Goal: Task Accomplishment & Management: Complete application form

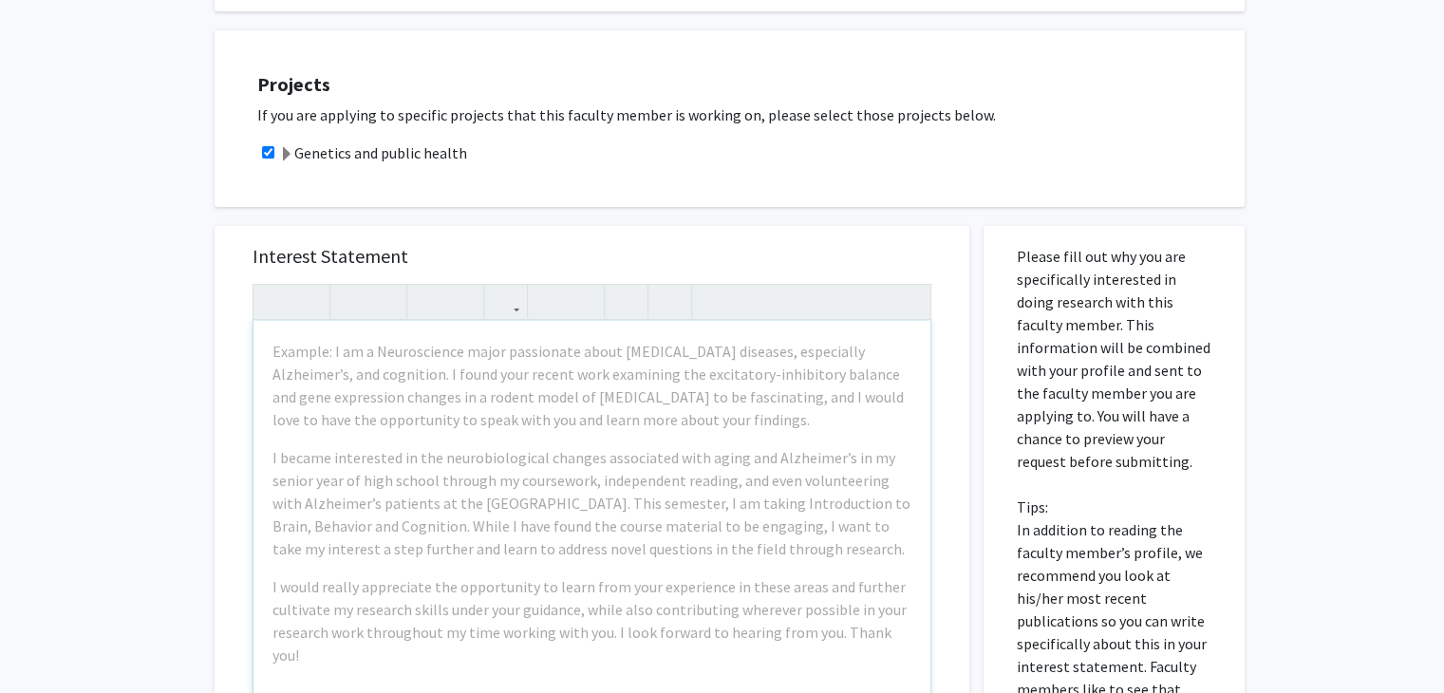
scroll to position [475, 0]
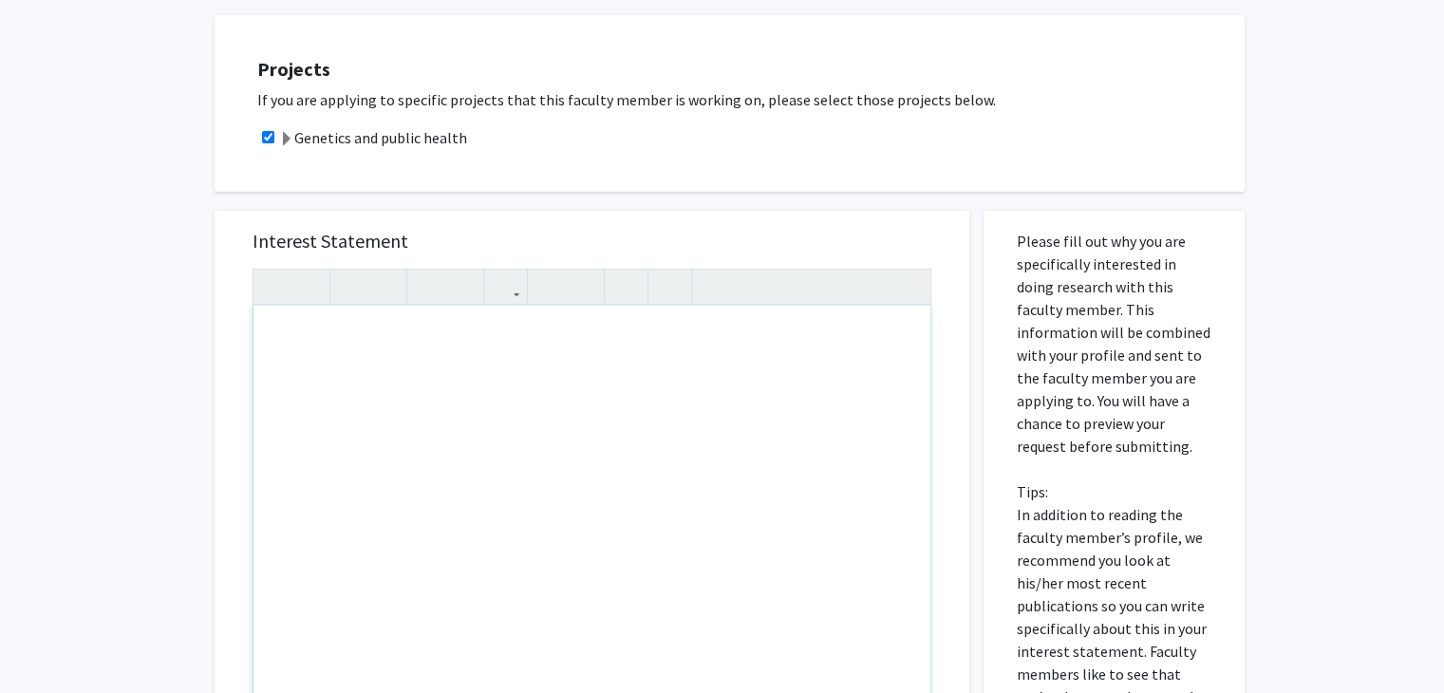
paste div "Note to users with screen readers: Please press Alt+0 or Option+0 to deactivate…"
type textarea "<p>Good afternoon, </p><p>I hope this message finds you well. My name is Suhani…"
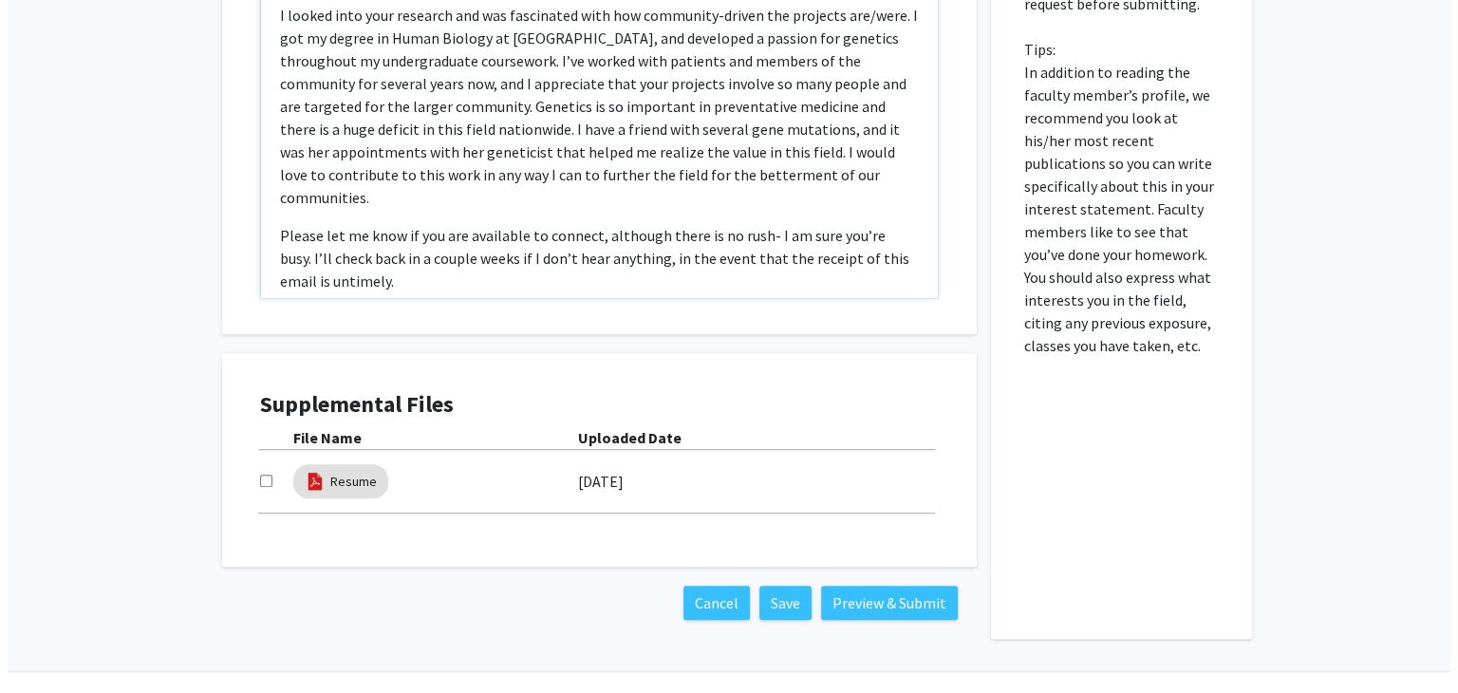
scroll to position [949, 0]
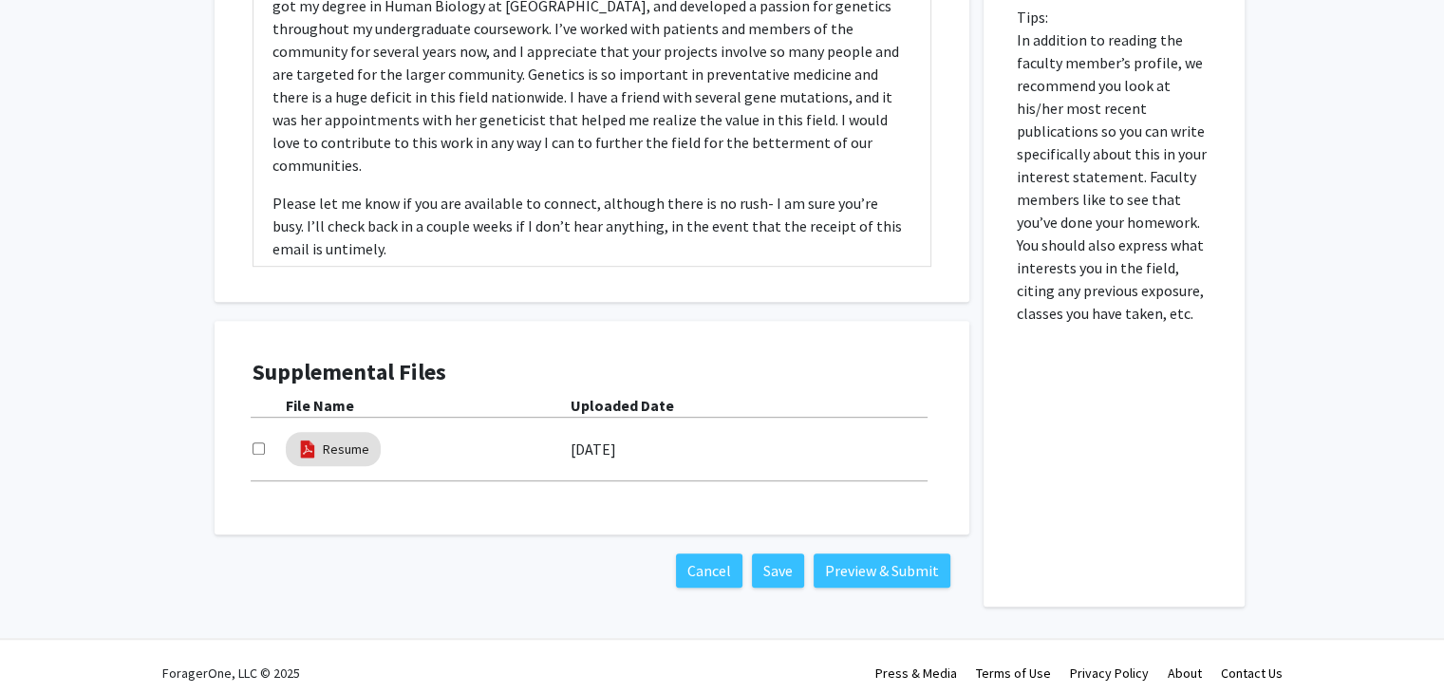
click at [258, 449] on input "checkbox" at bounding box center [258, 448] width 12 height 12
checkbox input "true"
click at [876, 575] on button "Preview & Submit" at bounding box center [881, 570] width 137 height 34
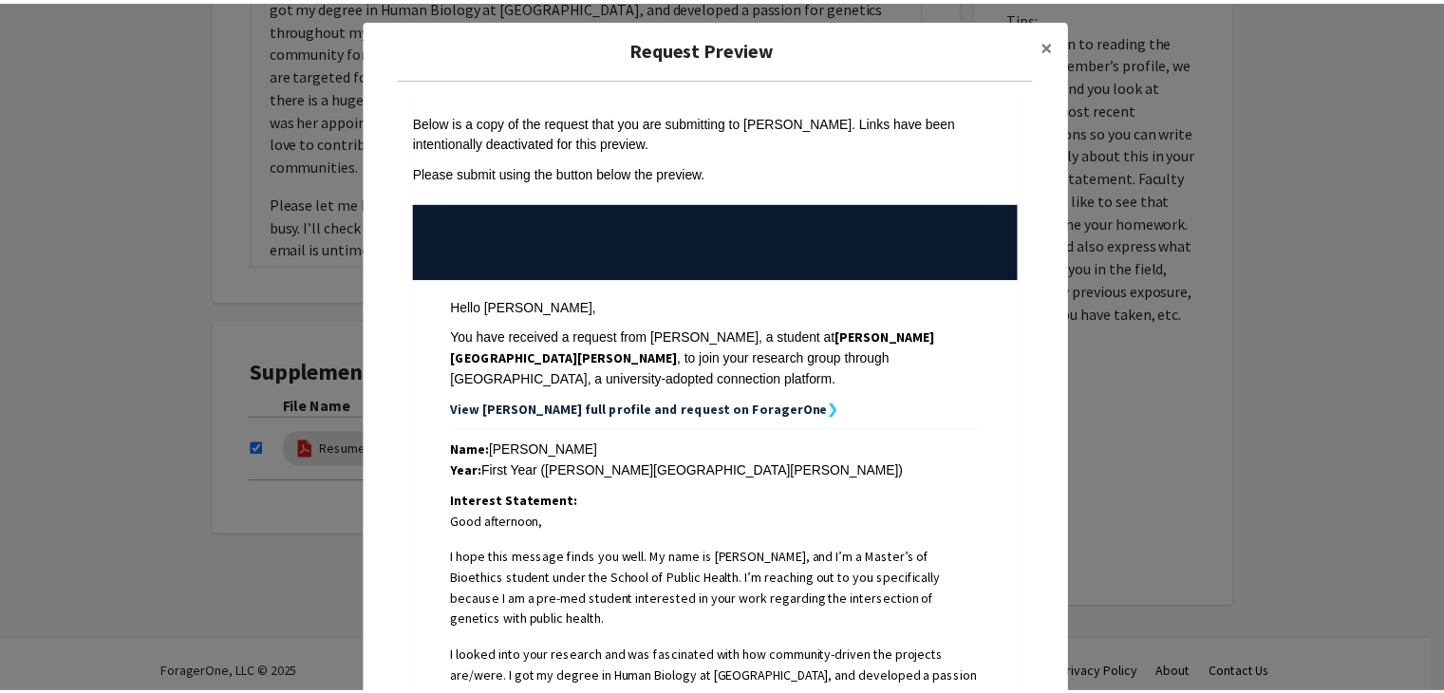
scroll to position [0, 0]
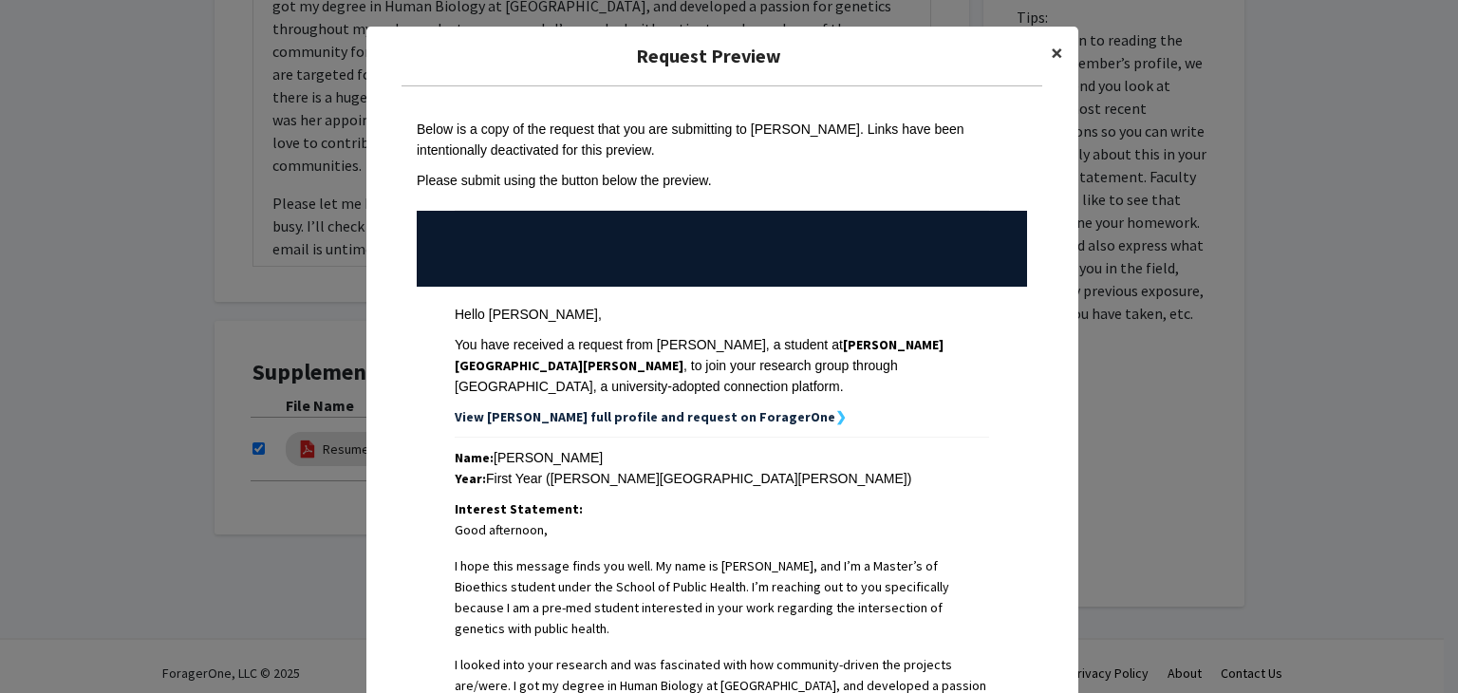
click at [1051, 57] on span "×" at bounding box center [1057, 52] width 12 height 29
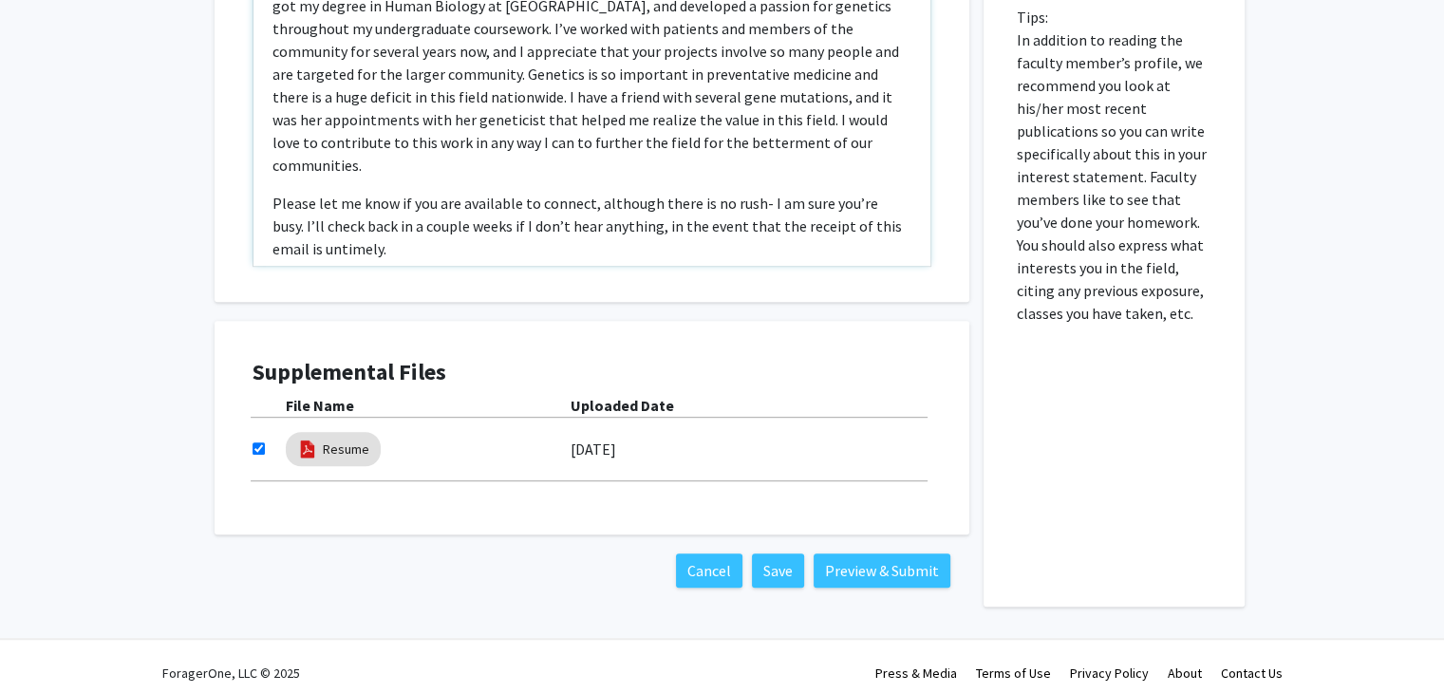
click at [755, 192] on p "Please let me know if you are available to connect, although there is no rush- …" at bounding box center [591, 226] width 639 height 68
type textarea "<p>Good afternoon, </p><p>I hope this message finds you well. My name is Suhani…"
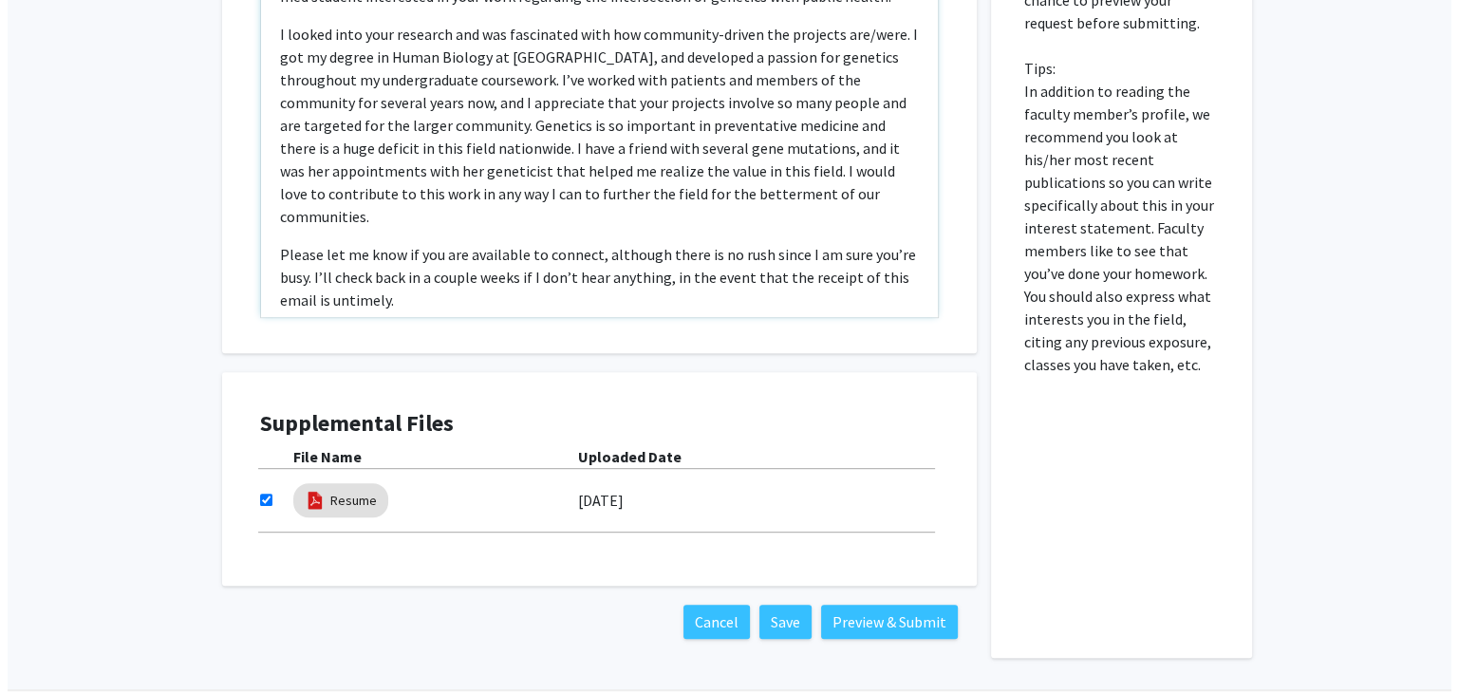
scroll to position [962, 0]
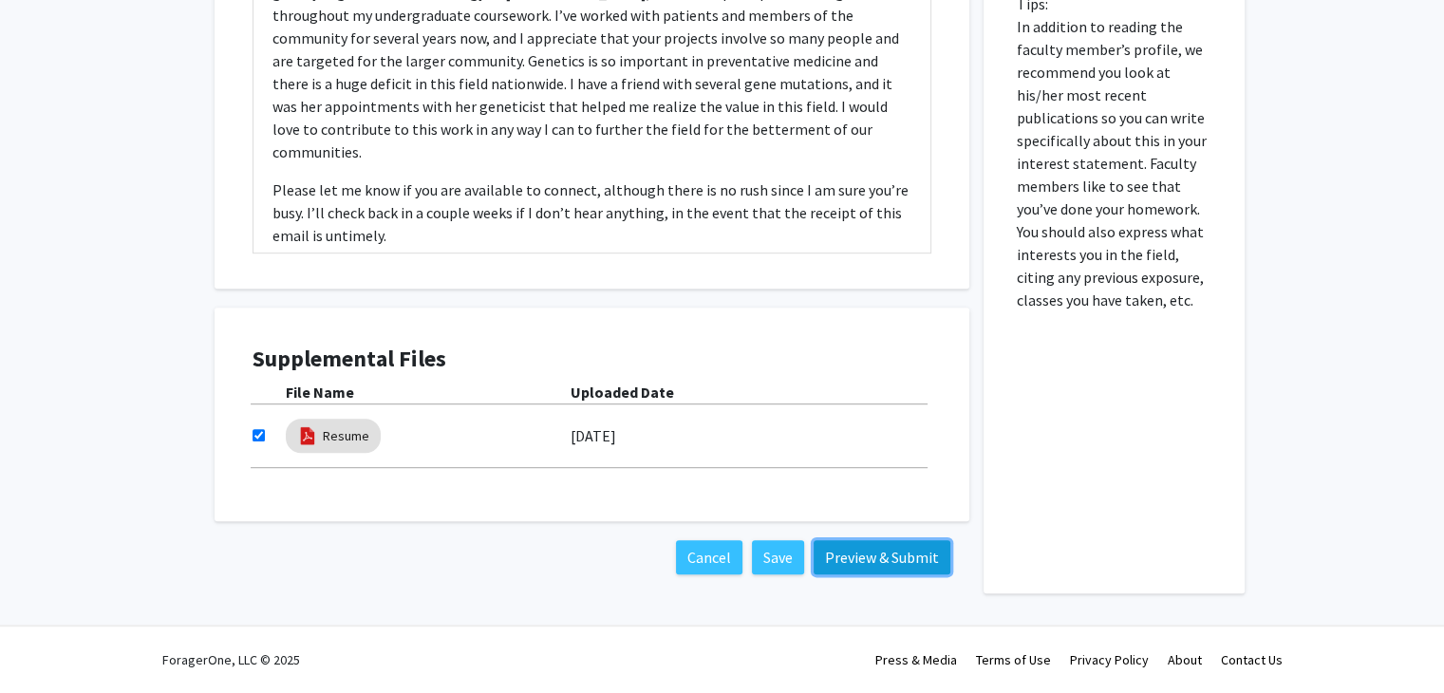
click at [897, 562] on button "Preview & Submit" at bounding box center [881, 557] width 137 height 34
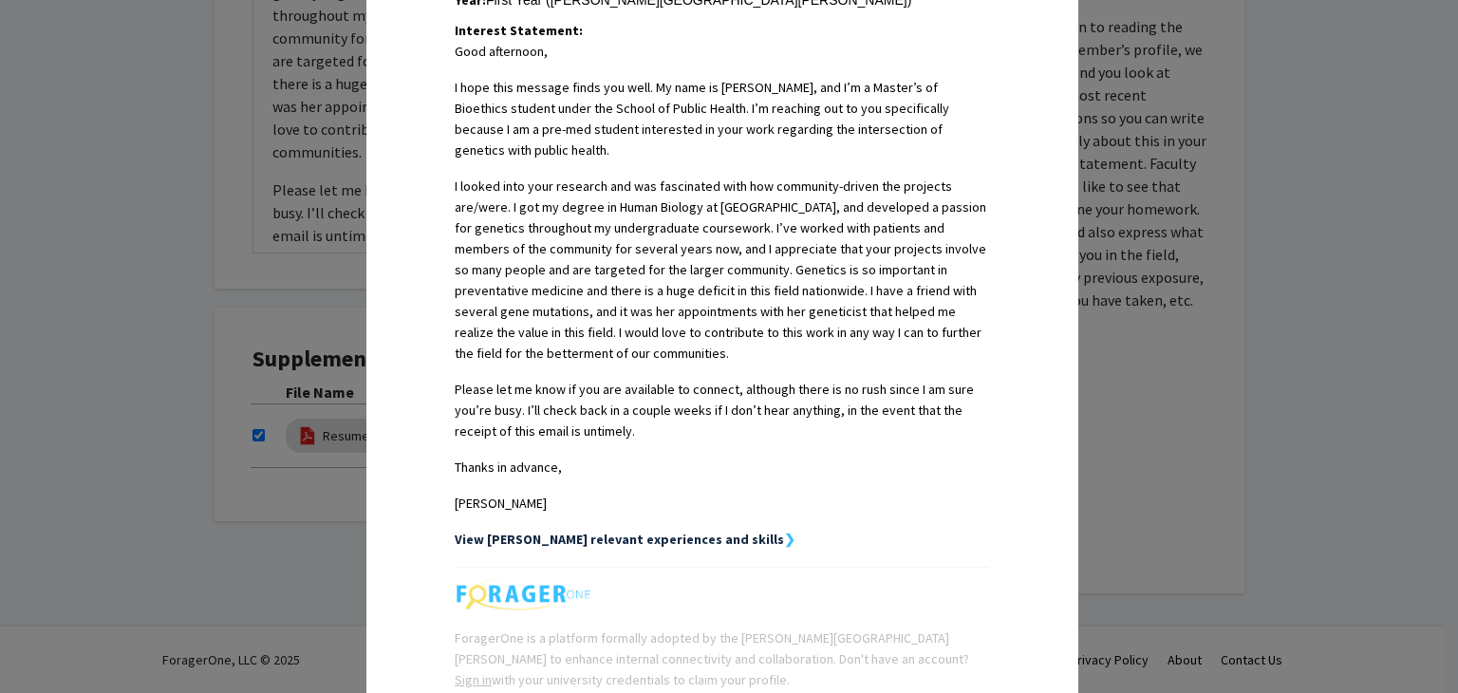
scroll to position [569, 0]
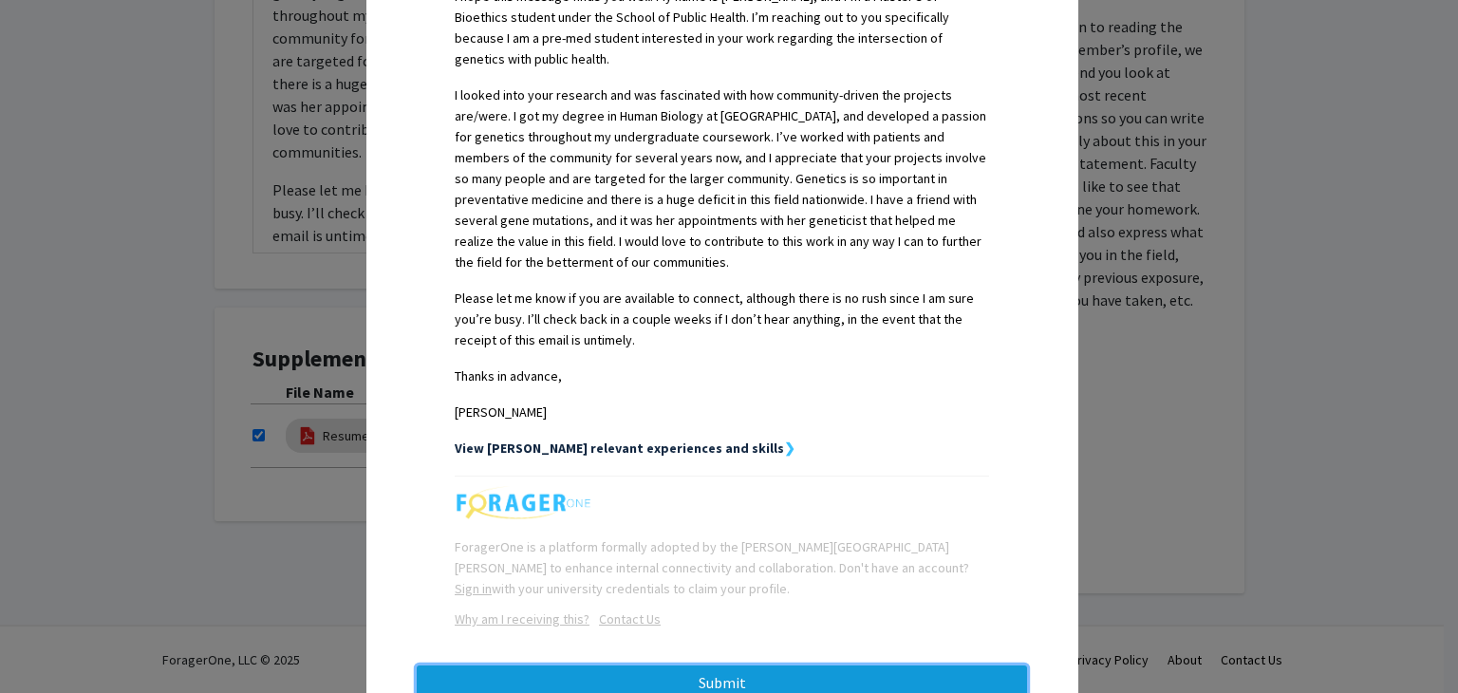
click at [877, 665] on button "Submit" at bounding box center [722, 682] width 610 height 34
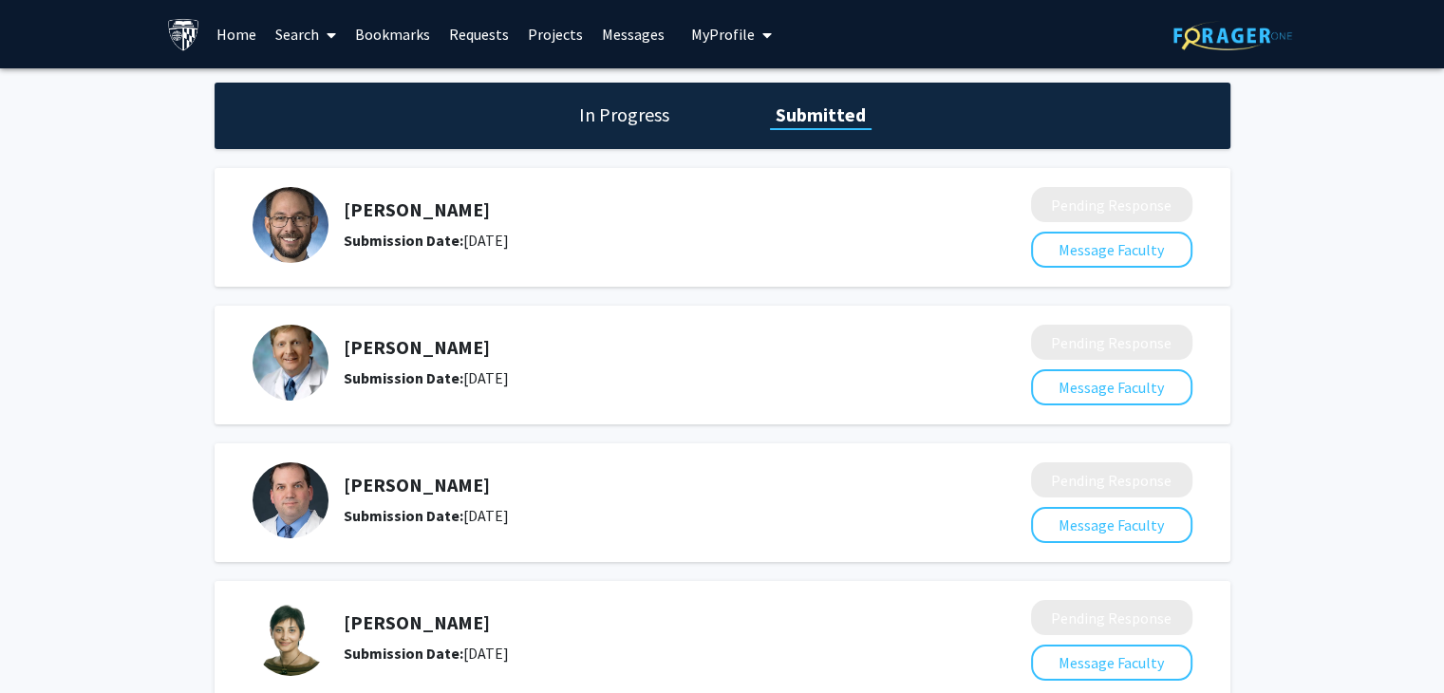
click at [294, 28] on link "Search" at bounding box center [306, 34] width 80 height 66
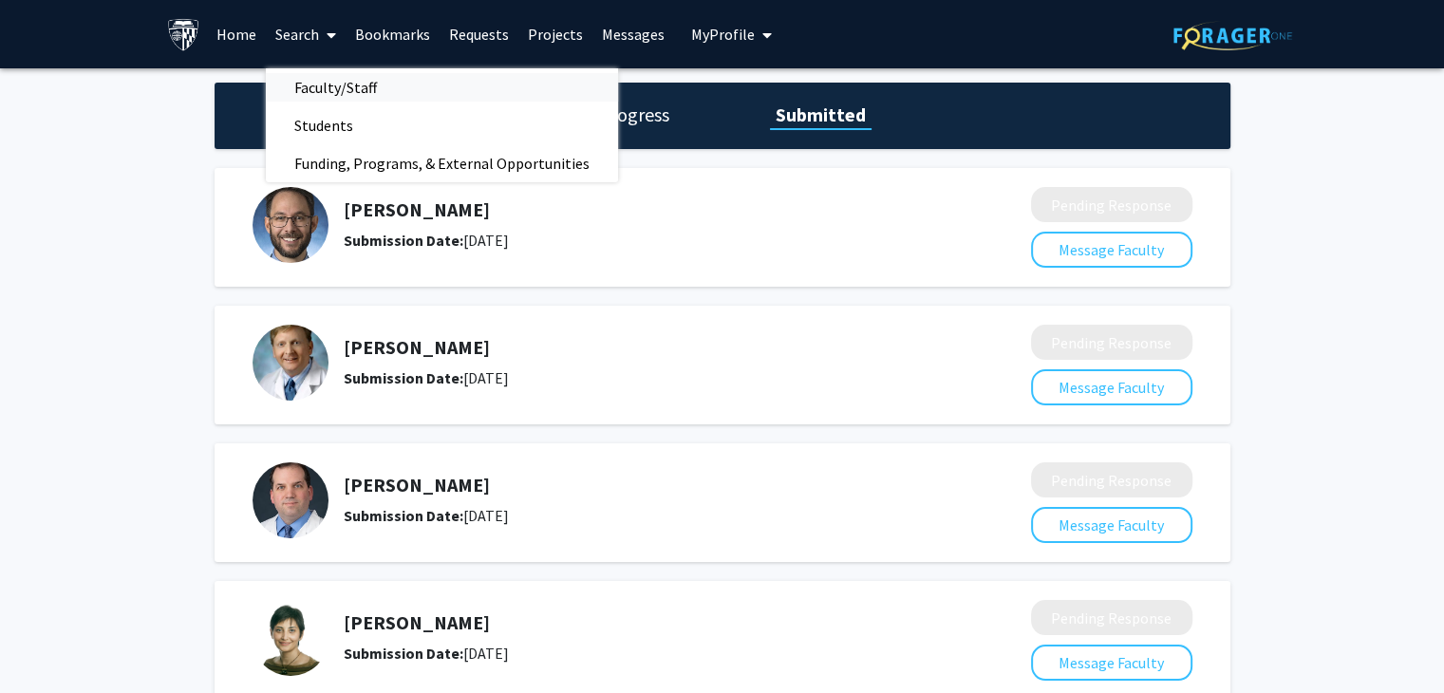
click at [349, 91] on span "Faculty/Staff" at bounding box center [336, 87] width 140 height 38
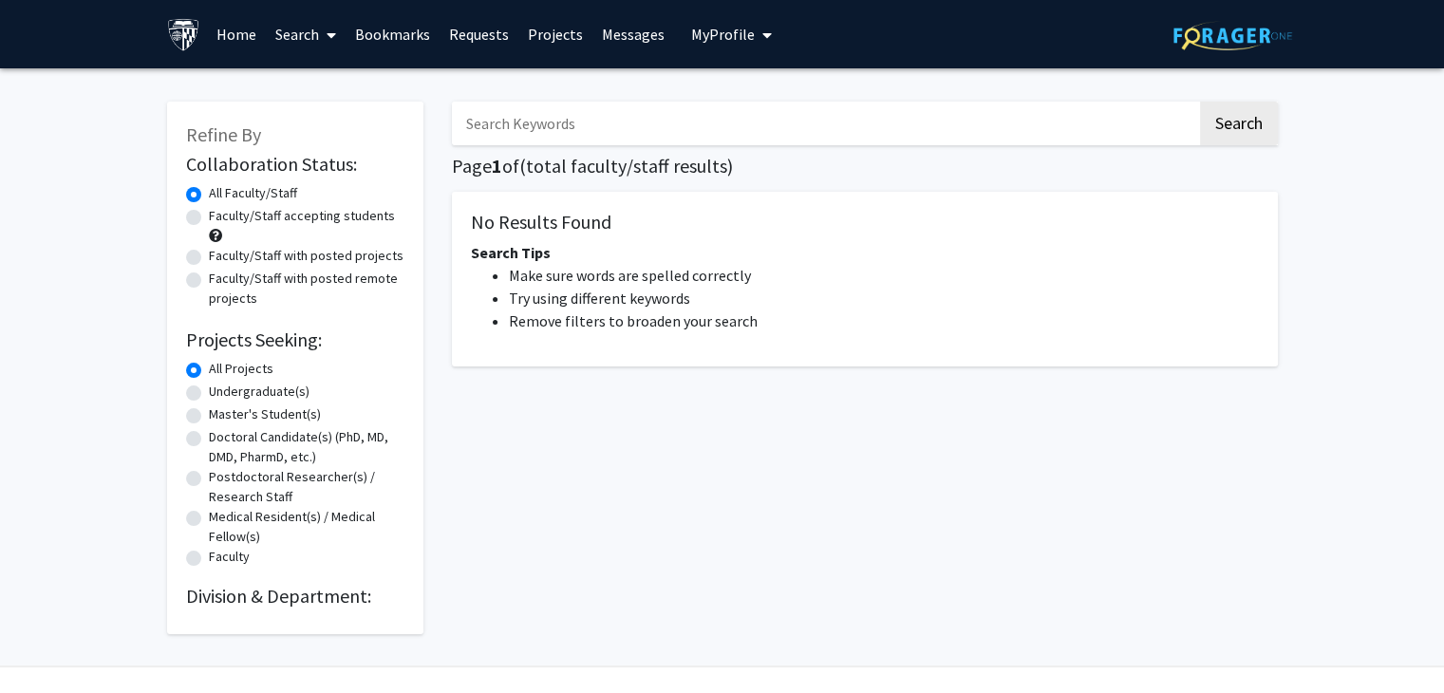
click at [209, 216] on label "Faculty/Staff accepting students" at bounding box center [302, 216] width 186 height 20
click at [209, 216] on input "Faculty/Staff accepting students" at bounding box center [215, 212] width 12 height 12
radio input "true"
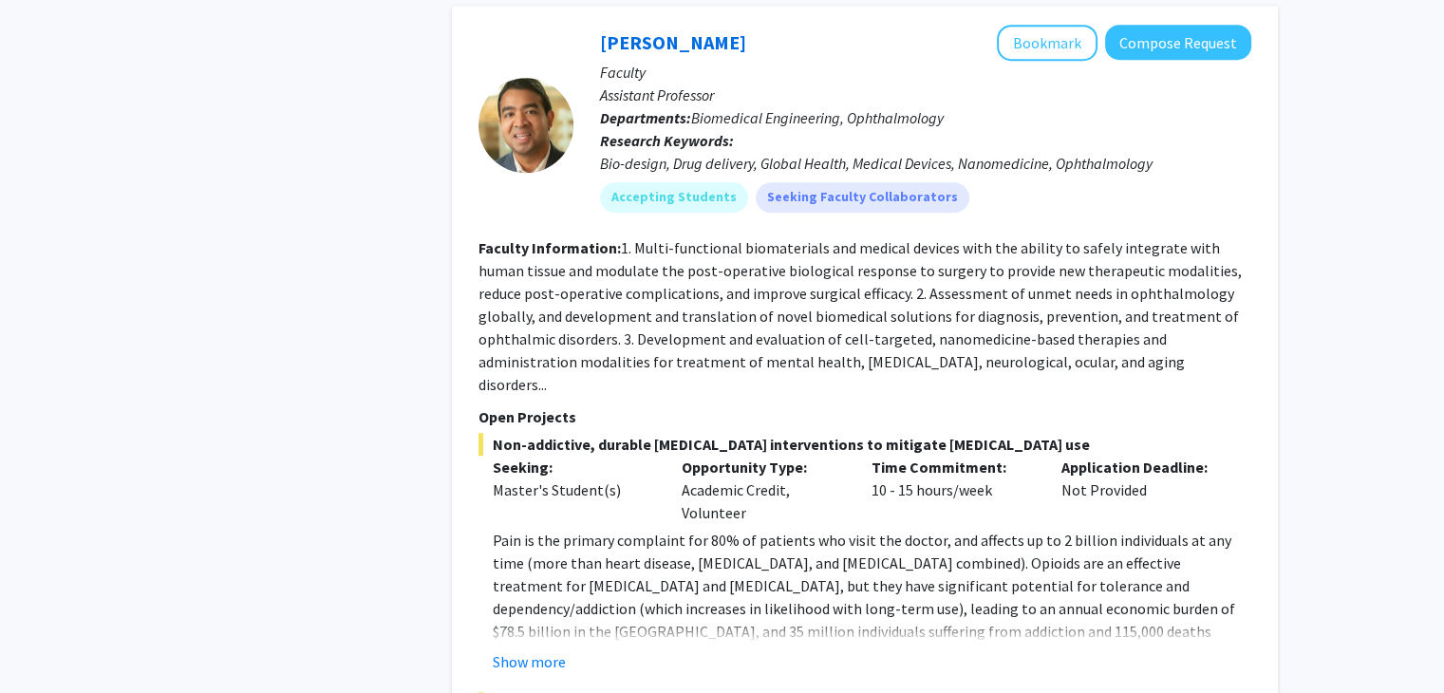
scroll to position [9135, 0]
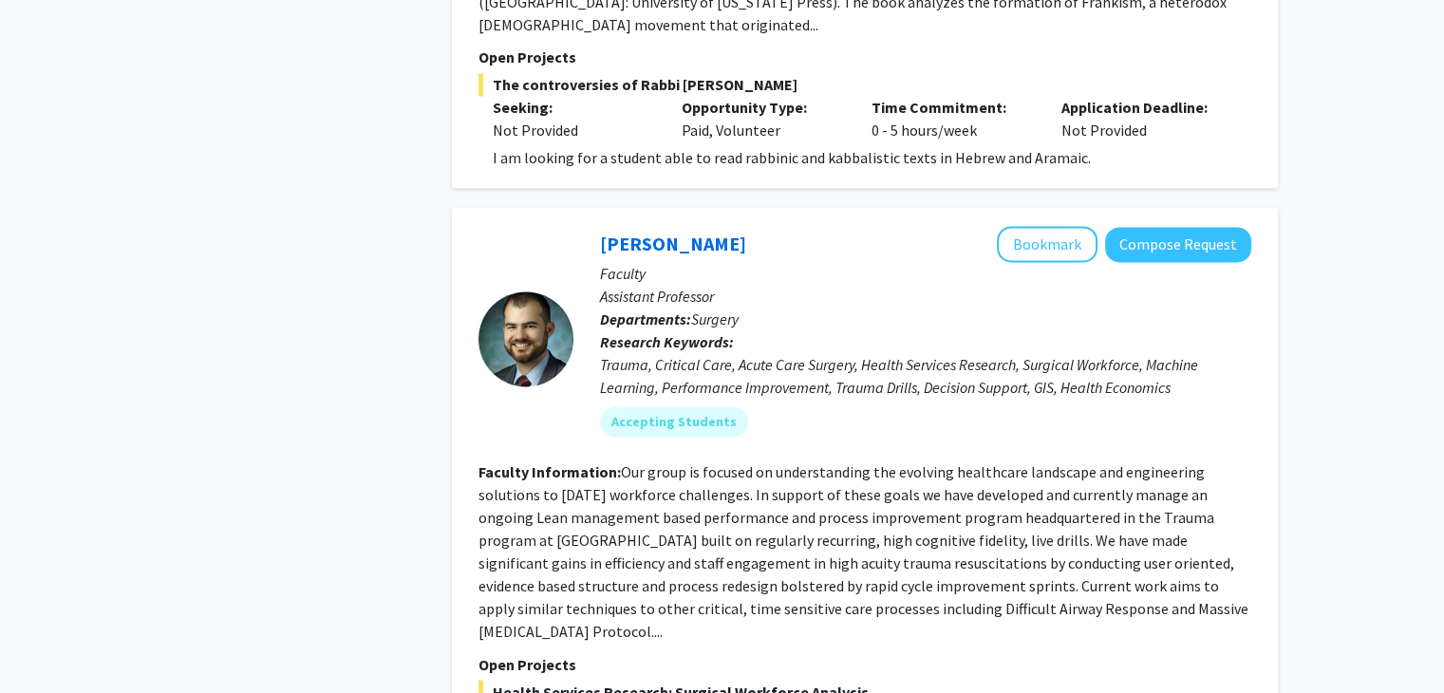
scroll to position [3037, 0]
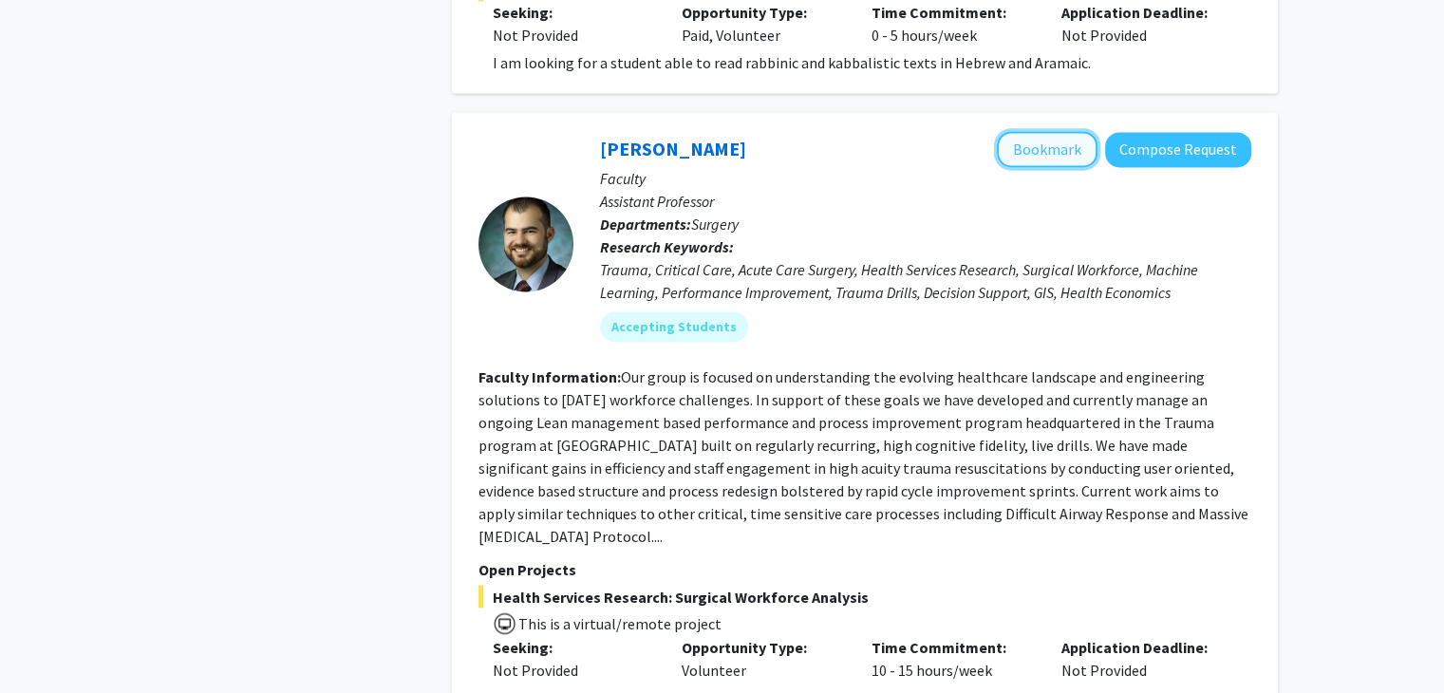
click at [1055, 131] on button "Bookmark" at bounding box center [1047, 149] width 101 height 36
